Goal: Task Accomplishment & Management: Use online tool/utility

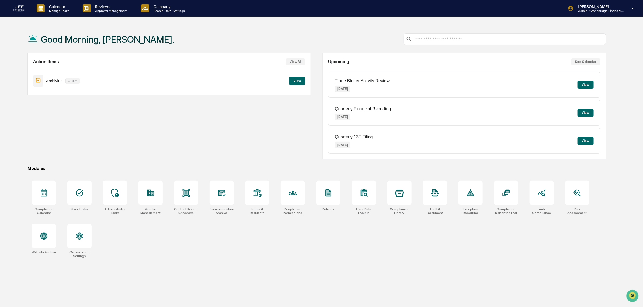
click at [296, 82] on button "View" at bounding box center [297, 81] width 16 height 8
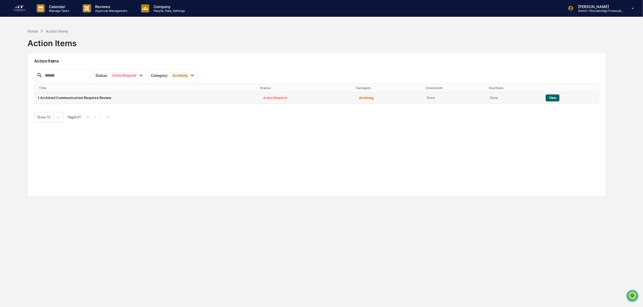
drag, startPoint x: 145, startPoint y: 95, endPoint x: 146, endPoint y: 98, distance: 3.3
click at [146, 98] on td "1 Archived Communication Requires Review" at bounding box center [146, 97] width 224 height 11
click at [557, 99] on button "View" at bounding box center [553, 97] width 14 height 7
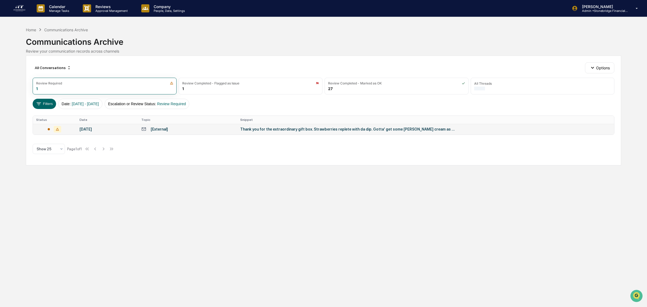
click at [299, 131] on div "Thank you for the extraordinary gift box. Strawberries replete with da dip. Got…" at bounding box center [348, 129] width 216 height 4
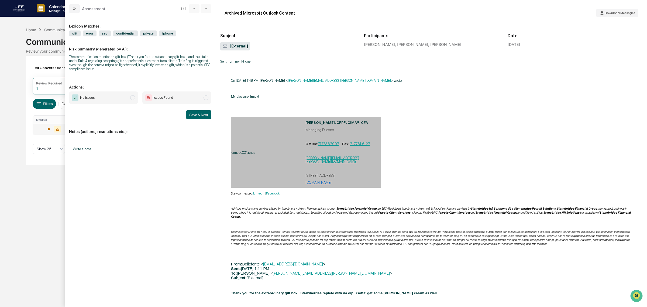
scroll to position [312, 0]
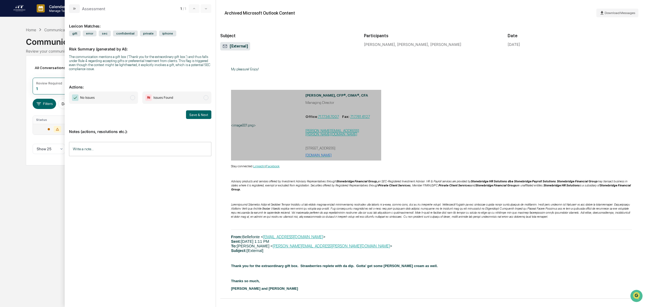
drag, startPoint x: 276, startPoint y: 267, endPoint x: 316, endPoint y: 271, distance: 39.3
click at [316, 271] on div "Thank you for the extraordinary gift box. Strawberries replete with da dip. Got…" at bounding box center [431, 277] width 401 height 27
click at [316, 271] on p "modal" at bounding box center [431, 273] width 401 height 4
drag, startPoint x: 316, startPoint y: 271, endPoint x: 280, endPoint y: 261, distance: 37.3
click at [280, 261] on div "﻿ My pleasure! Enjoy! <image001.png> [PERSON_NAME], CFP®, CIMA®, CFA Managing D…" at bounding box center [431, 175] width 401 height 231
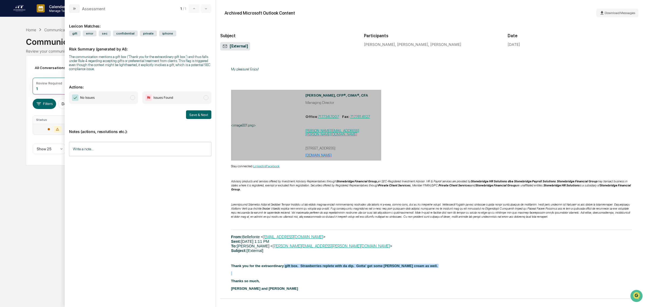
click at [280, 261] on div "﻿ My pleasure! Enjoy! <image001.png> [PERSON_NAME], CFP®, CIMA®, CFA Managing D…" at bounding box center [431, 175] width 401 height 231
drag, startPoint x: 336, startPoint y: 276, endPoint x: 347, endPoint y: 278, distance: 10.4
click at [347, 278] on div "﻿ My pleasure! Enjoy! <image001.png> [PERSON_NAME], CFP®, CIMA®, CFA Managing D…" at bounding box center [431, 175] width 401 height 231
click at [347, 279] on p "Thanks so much," at bounding box center [431, 281] width 401 height 4
drag, startPoint x: 311, startPoint y: 277, endPoint x: 283, endPoint y: 267, distance: 29.1
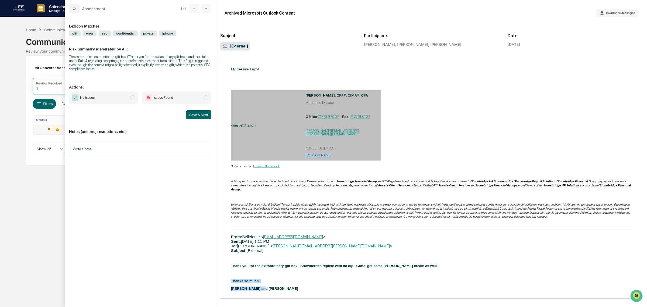
click at [283, 267] on div "Thank you for the extraordinary gift box. Strawberries replete with da dip. Got…" at bounding box center [431, 277] width 401 height 27
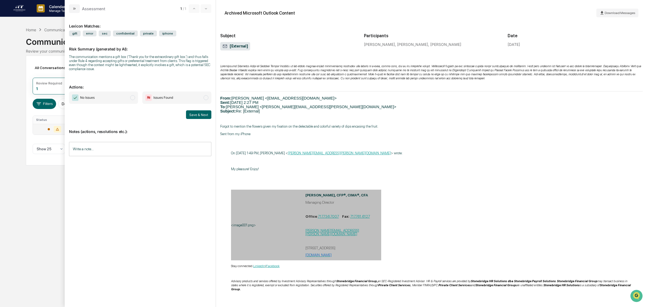
scroll to position [177, 0]
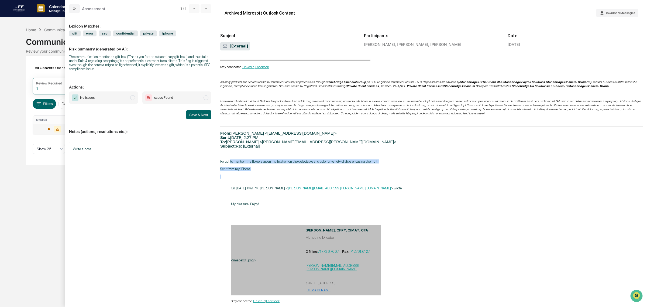
drag, startPoint x: 230, startPoint y: 163, endPoint x: 286, endPoint y: 175, distance: 56.6
click at [286, 175] on div "Hah! The strawberries there are amazing. [PERSON_NAME], CFP®, CIMA®, CFA Managi…" at bounding box center [431, 196] width 422 height 457
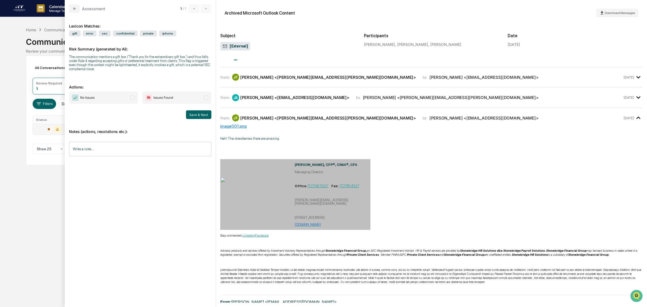
click at [270, 101] on div "from: [PERSON_NAME] <[EMAIL_ADDRESS][DOMAIN_NAME]> to: [PERSON_NAME] <[PERSON_N…" at bounding box center [431, 98] width 422 height 12
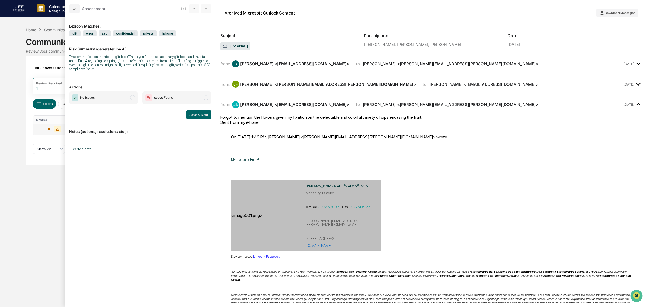
scroll to position [0, 0]
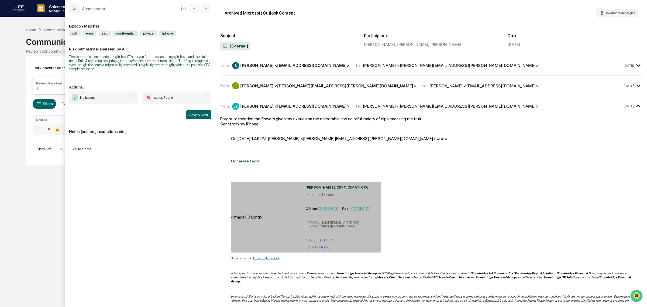
click at [272, 93] on div "from: [PERSON_NAME] [PERSON_NAME] <[PERSON_NAME][EMAIL_ADDRESS][PERSON_NAME][DO…" at bounding box center [431, 88] width 422 height 16
click at [259, 81] on div "from: [PERSON_NAME] [PERSON_NAME] <[PERSON_NAME][EMAIL_ADDRESS][PERSON_NAME][DO…" at bounding box center [431, 86] width 422 height 12
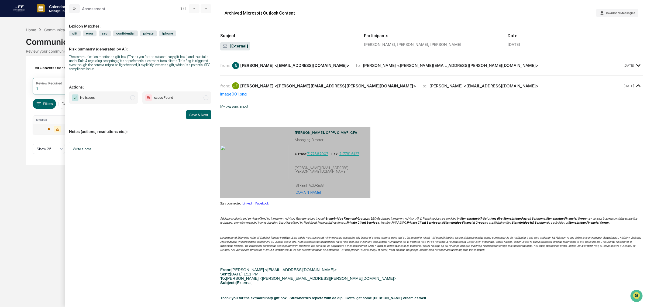
click at [261, 60] on div "from: [PERSON_NAME] <[EMAIL_ADDRESS][DOMAIN_NAME]> to: [PERSON_NAME] <[PERSON_N…" at bounding box center [431, 66] width 422 height 12
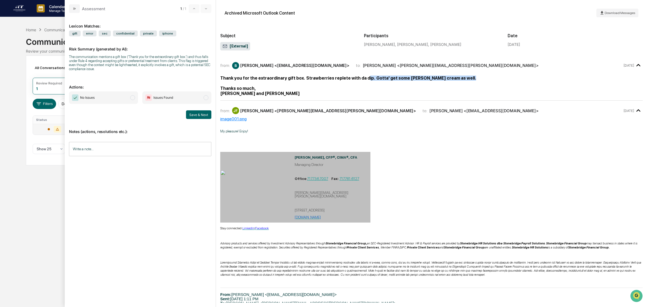
drag, startPoint x: 303, startPoint y: 77, endPoint x: 357, endPoint y: 75, distance: 53.7
click at [357, 75] on div "Thank you for the extraordinary gift box. Strawberries replete with da dip. Got…" at bounding box center [431, 85] width 422 height 20
click at [357, 75] on b "Thank you for the extraordinary gift box. Strawberries replete with da dip. Got…" at bounding box center [348, 77] width 256 height 5
drag, startPoint x: 141, startPoint y: 60, endPoint x: 205, endPoint y: 77, distance: 65.5
click at [205, 77] on div "Lexicon Matches: gift error sec confidential private iphone Risk Summary (gener…" at bounding box center [140, 156] width 142 height 279
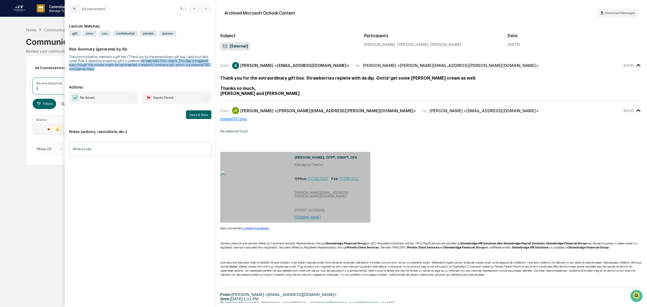
click at [205, 77] on div "Lexicon Matches: gift error sec confidential private iphone Risk Summary (gener…" at bounding box center [140, 156] width 142 height 279
click at [107, 154] on input "Write a note..." at bounding box center [140, 149] width 142 height 14
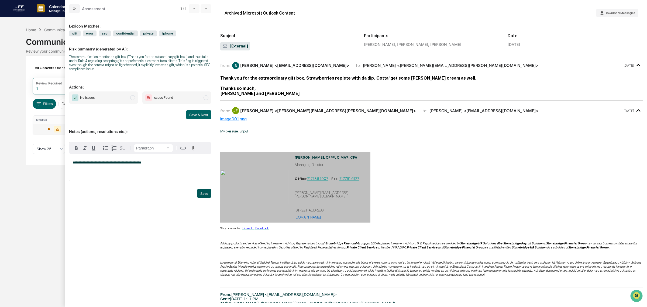
click at [201, 197] on button "Save" at bounding box center [204, 193] width 14 height 9
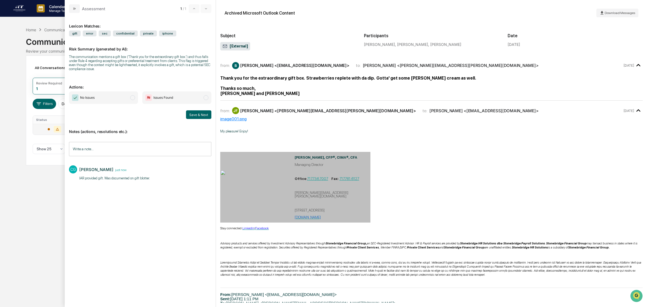
click at [103, 97] on span "No Issues" at bounding box center [103, 97] width 69 height 12
click at [203, 118] on button "Save & Next" at bounding box center [198, 114] width 25 height 9
